Goal: Participate in discussion: Engage in conversation with other users on a specific topic

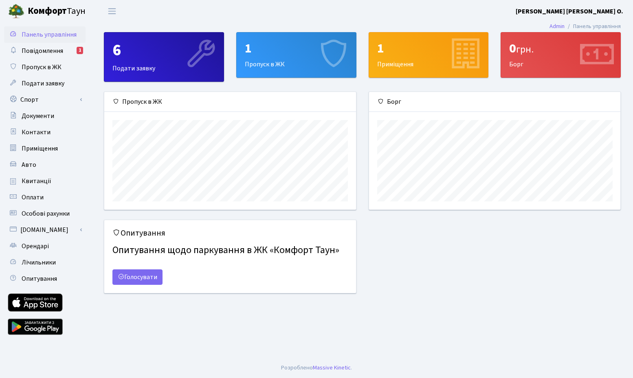
scroll to position [118, 252]
click at [136, 277] on link "Голосувати" at bounding box center [137, 276] width 50 height 15
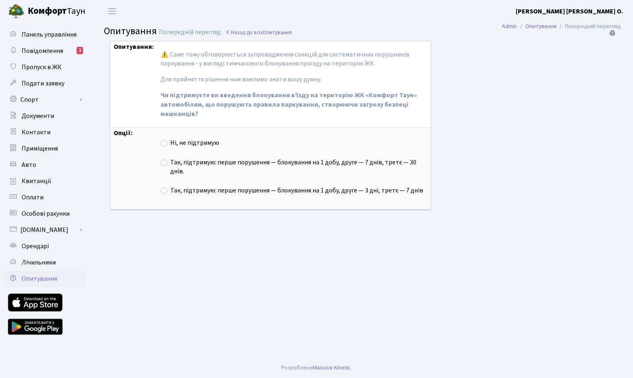
scroll to position [97, 0]
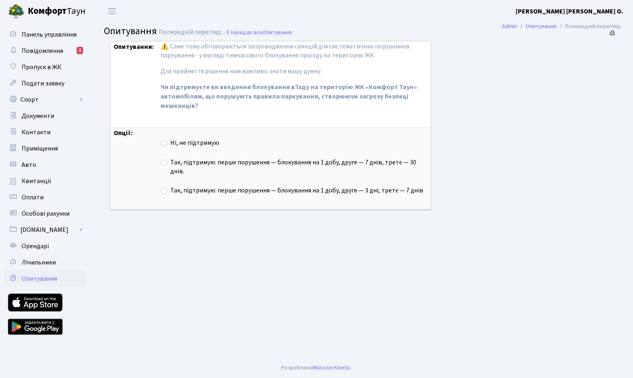
click at [170, 164] on label "Так, підтримую: перше порушення — блокування на 1 добу, друге — 7 днів, третє —…" at bounding box center [298, 167] width 257 height 19
click at [170, 163] on input "Так, підтримую: перше порушення — блокування на 1 добу, друге — 7 днів, третє —…" at bounding box center [172, 160] width 5 height 5
radio input "true"
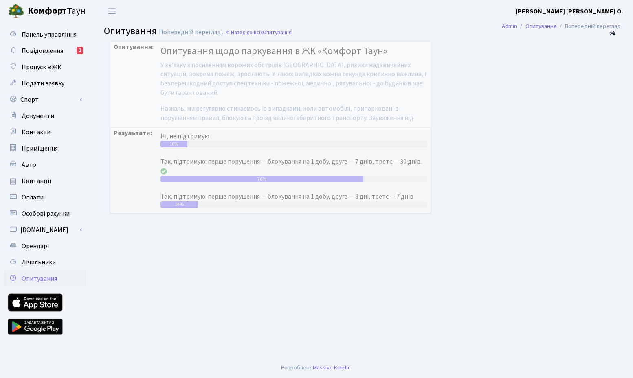
click at [507, 154] on div "Опитування: Опитування щодо паркування в ЖК «Комфорт Таун» У звʼязку з посиленн…" at bounding box center [353, 132] width 499 height 183
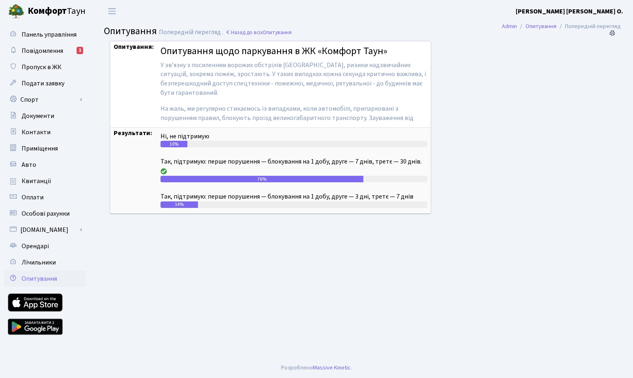
click at [481, 95] on div "Опитування: Опитування щодо паркування в ЖК «Комфорт Таун» У звʼязку з посиленн…" at bounding box center [353, 132] width 499 height 183
click at [50, 52] on span "Повідомлення" at bounding box center [43, 50] width 42 height 9
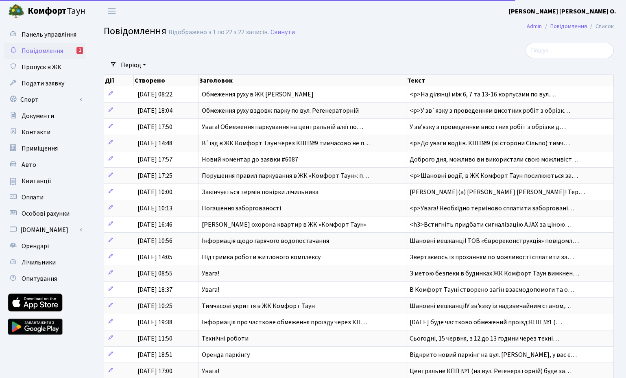
select select "25"
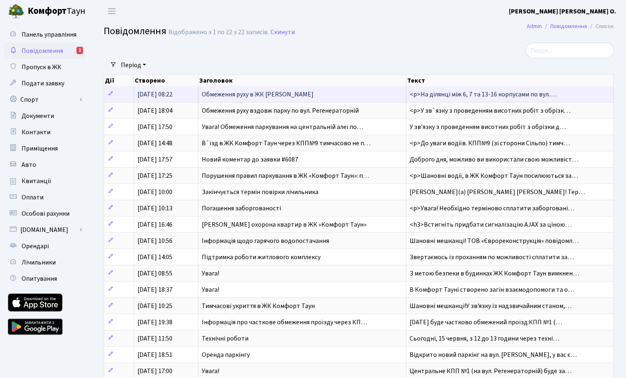
click at [222, 95] on span "Обмеження руху в ЖК Комфорт Таун" at bounding box center [258, 94] width 112 height 9
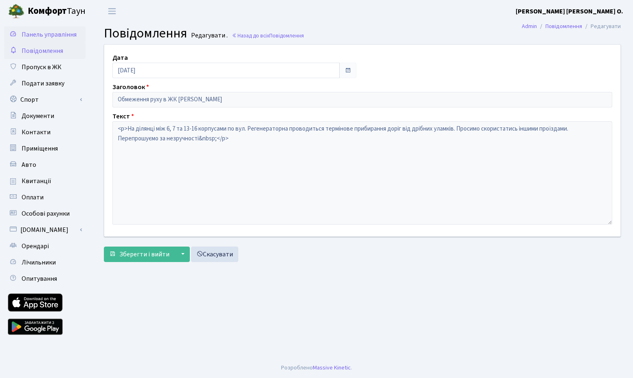
click at [34, 35] on span "Панель управління" at bounding box center [49, 34] width 55 height 9
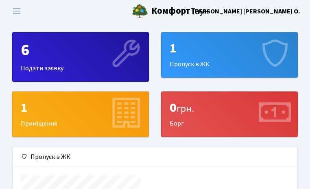
scroll to position [406924, 406906]
